Goal: Information Seeking & Learning: Learn about a topic

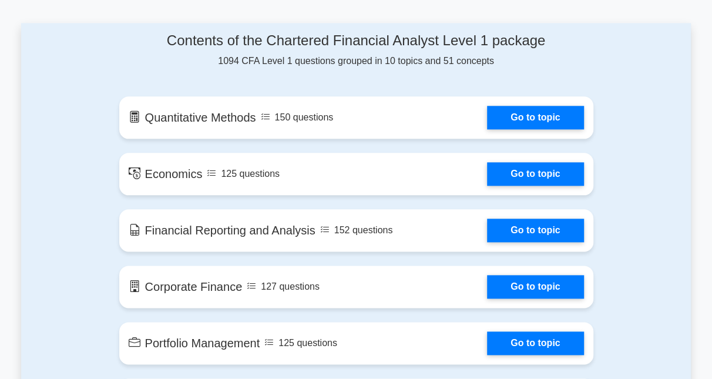
scroll to position [587, 0]
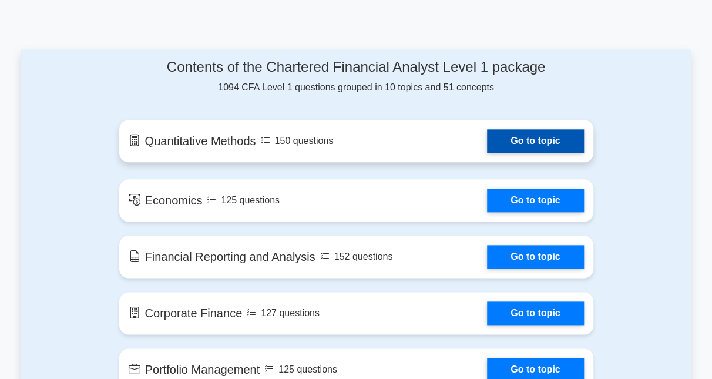
click at [526, 138] on link "Go to topic" at bounding box center [535, 140] width 96 height 23
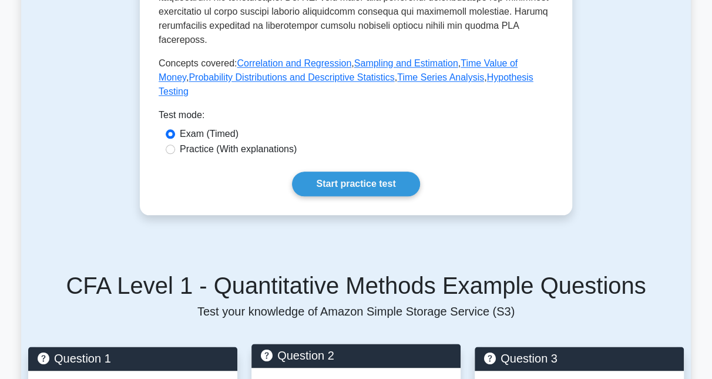
scroll to position [705, 0]
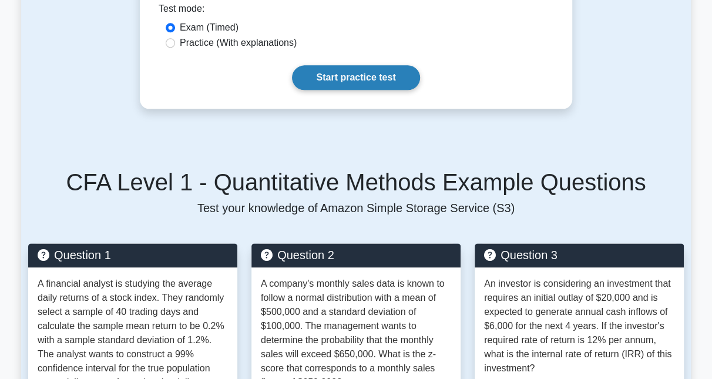
click at [342, 76] on link "Start practice test" at bounding box center [355, 77] width 127 height 25
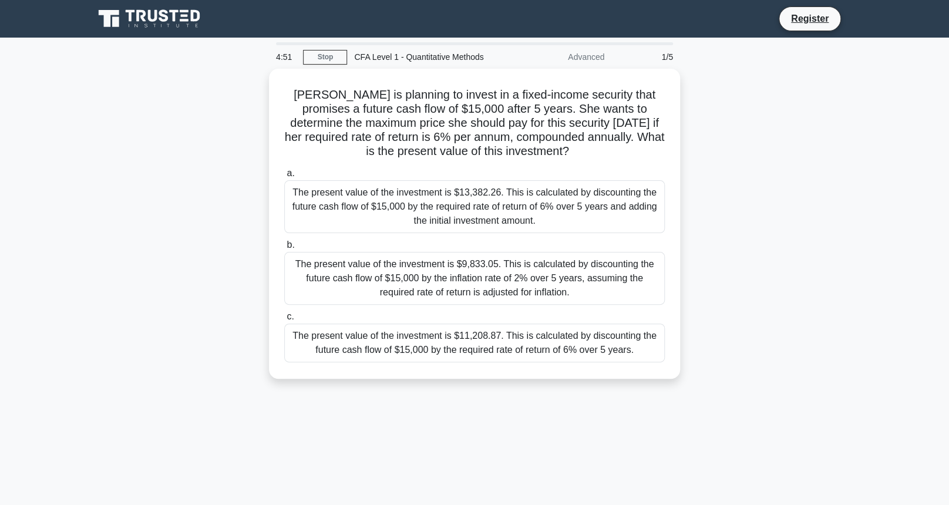
drag, startPoint x: 706, startPoint y: 3, endPoint x: 600, endPoint y: 407, distance: 417.9
click at [600, 378] on div "4:51 Stop CFA Level 1 - Quantitative Methods Advanced 1/5 Sarah is planning to …" at bounding box center [474, 335] width 775 height 587
